Goal: Transaction & Acquisition: Book appointment/travel/reservation

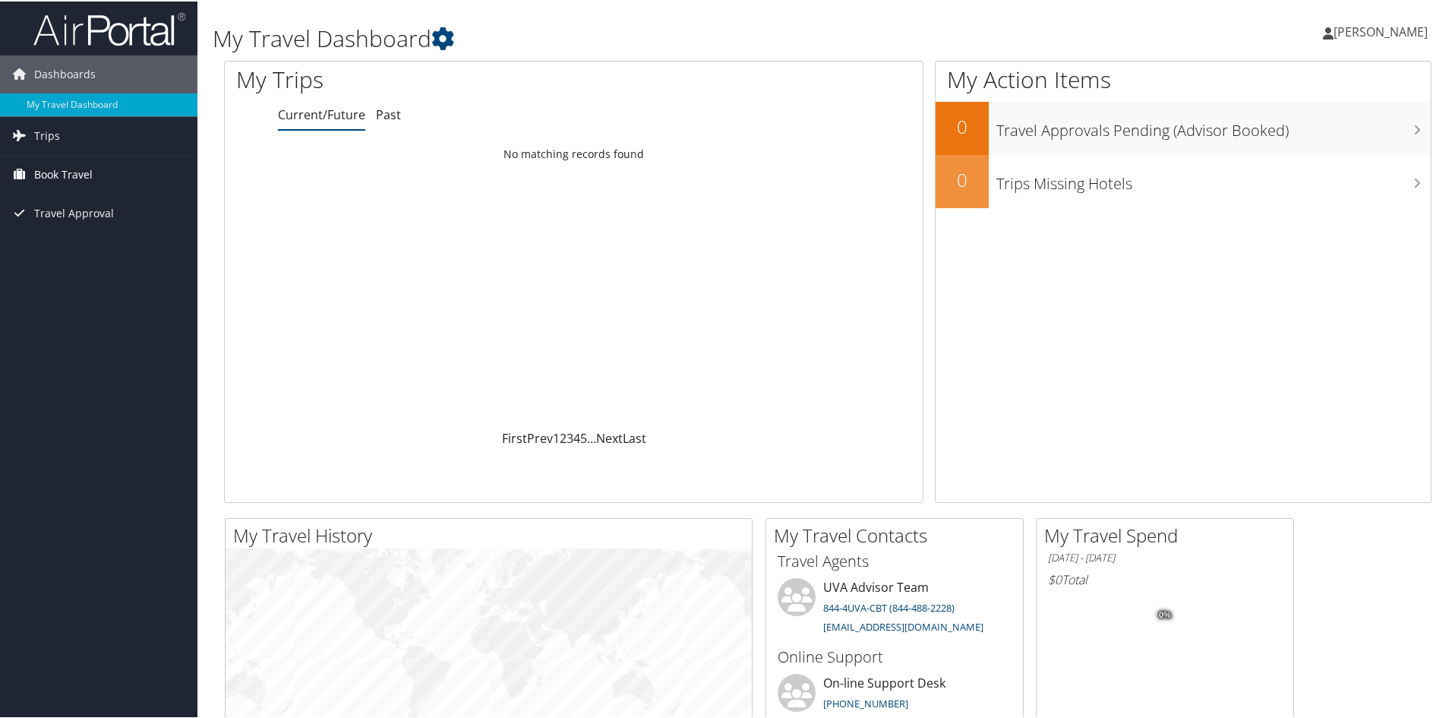
click at [47, 184] on span "Book Travel" at bounding box center [63, 173] width 58 height 38
click at [51, 248] on link "Book/Manage Online Trips" at bounding box center [98, 249] width 197 height 23
